Goal: Information Seeking & Learning: Learn about a topic

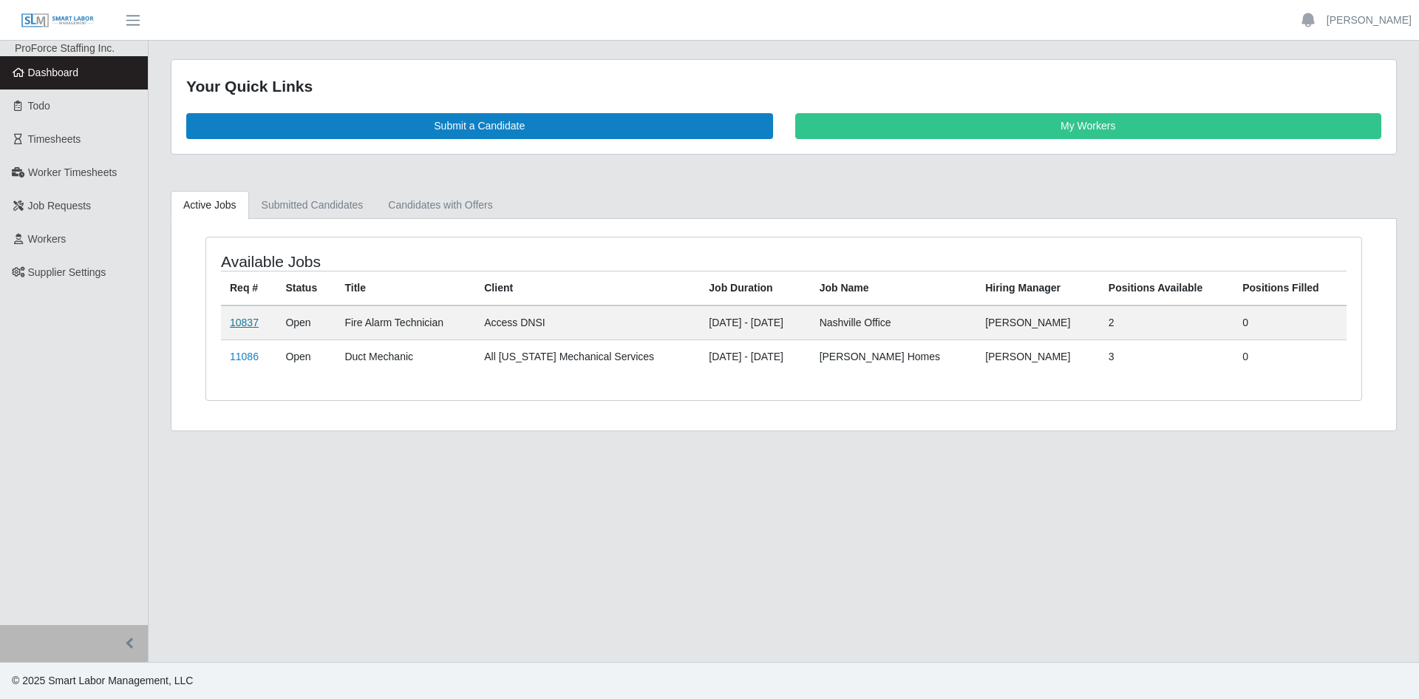
click at [237, 322] on link "10837" at bounding box center [244, 322] width 29 height 12
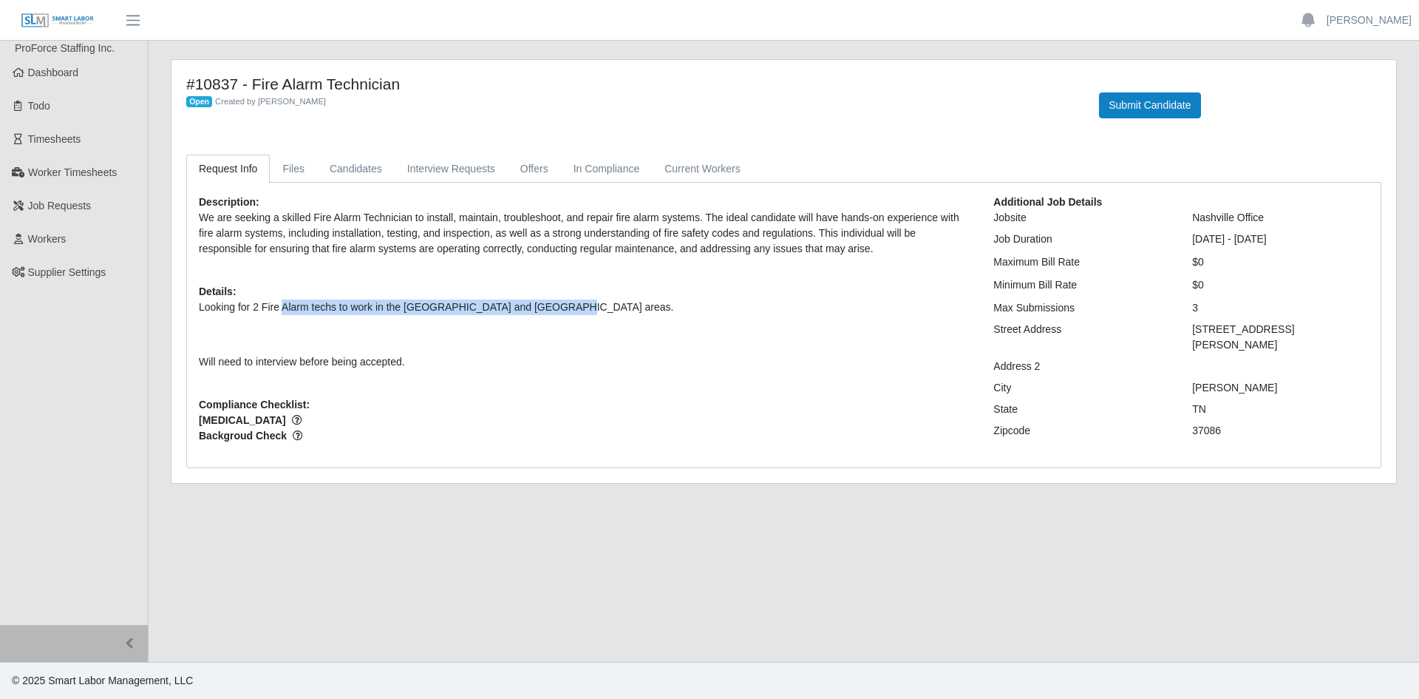
drag, startPoint x: 282, startPoint y: 308, endPoint x: 540, endPoint y: 305, distance: 258.0
click at [540, 305] on p "Looking for 2 Fire Alarm techs to work in the [GEOGRAPHIC_DATA] and [GEOGRAPHIC…" at bounding box center [585, 307] width 773 height 16
click at [648, 315] on p "Looking for 2 Fire Alarm techs to work in the Nashville and Shelyville areas. W…" at bounding box center [585, 334] width 773 height 70
drag, startPoint x: 435, startPoint y: 363, endPoint x: 188, endPoint y: 360, distance: 247.7
click at [188, 360] on div "Description: We are seeking a skilled Fire Alarm Technician to install, maintai…" at bounding box center [585, 324] width 795 height 261
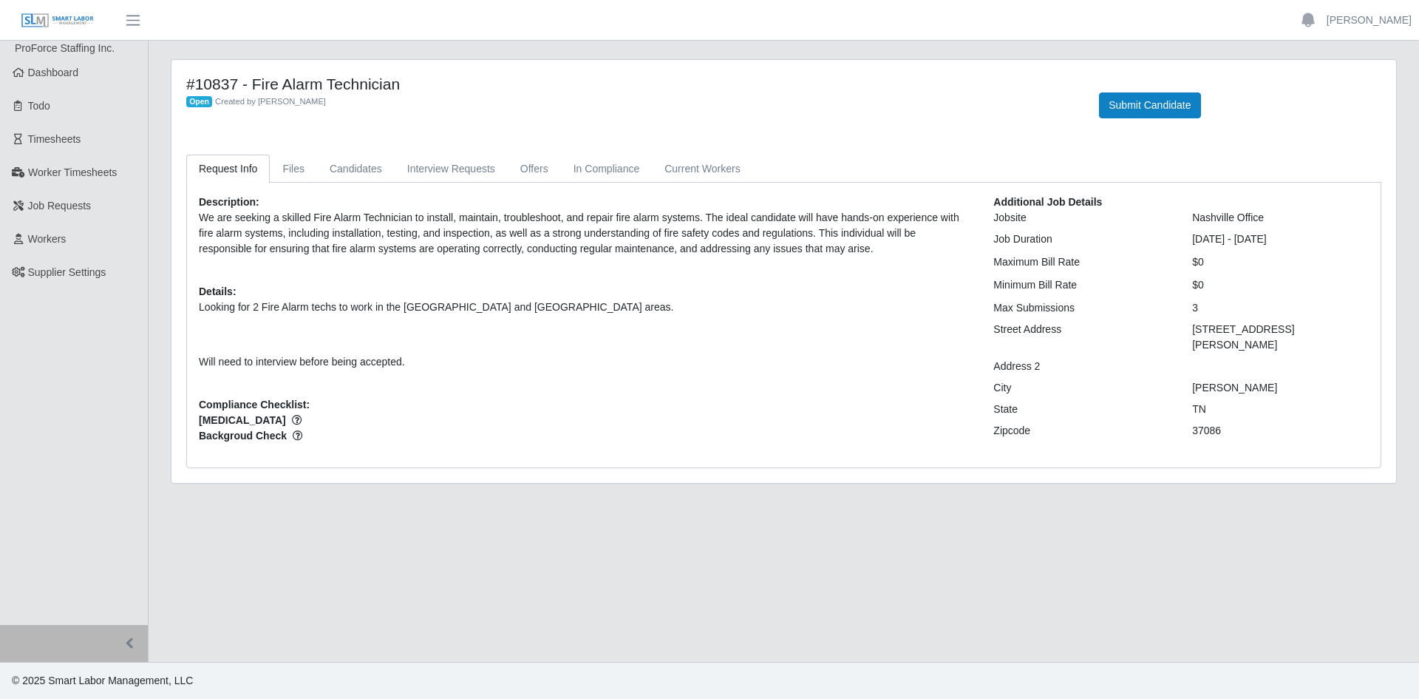
click at [576, 369] on div "Description: We are seeking a skilled Fire Alarm Technician to install, maintai…" at bounding box center [585, 324] width 795 height 261
drag, startPoint x: 202, startPoint y: 222, endPoint x: 815, endPoint y: 191, distance: 614.3
click at [815, 191] on div "Description: We are seeking a skilled Fire Alarm Technician to install, maintai…" at bounding box center [784, 325] width 1194 height 285
click at [915, 269] on div "Description: We are seeking a skilled Fire Alarm Technician to install, maintai…" at bounding box center [585, 324] width 795 height 261
click at [1012, 563] on main "#10837 - Fire Alarm Technician Open Created by Damon Wiseman Submit Candidate R…" at bounding box center [784, 351] width 1271 height 621
